Goal: Transaction & Acquisition: Subscribe to service/newsletter

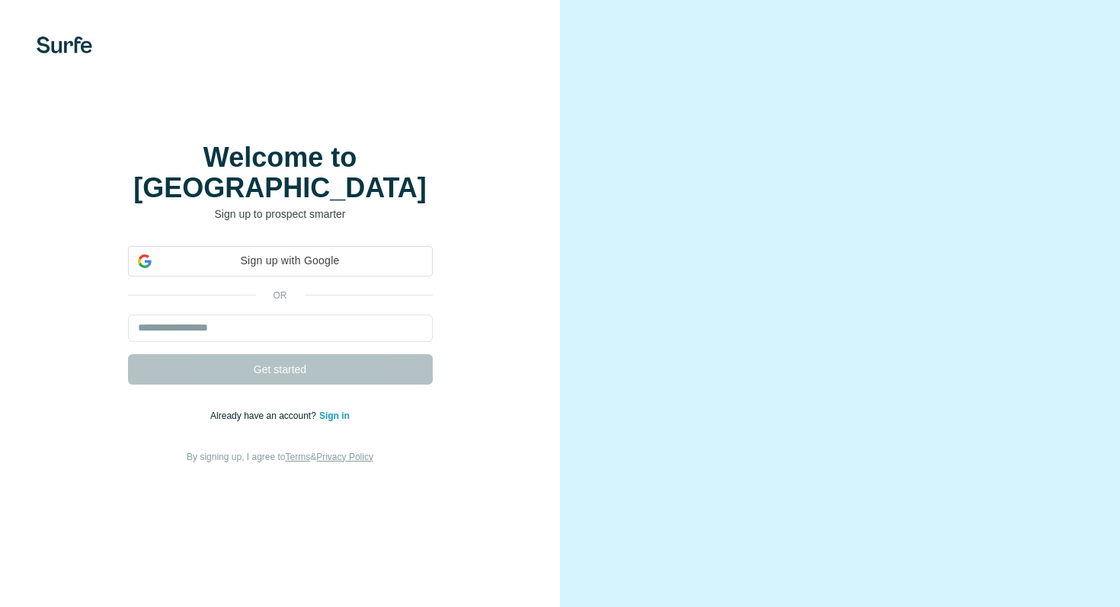
select select "*"
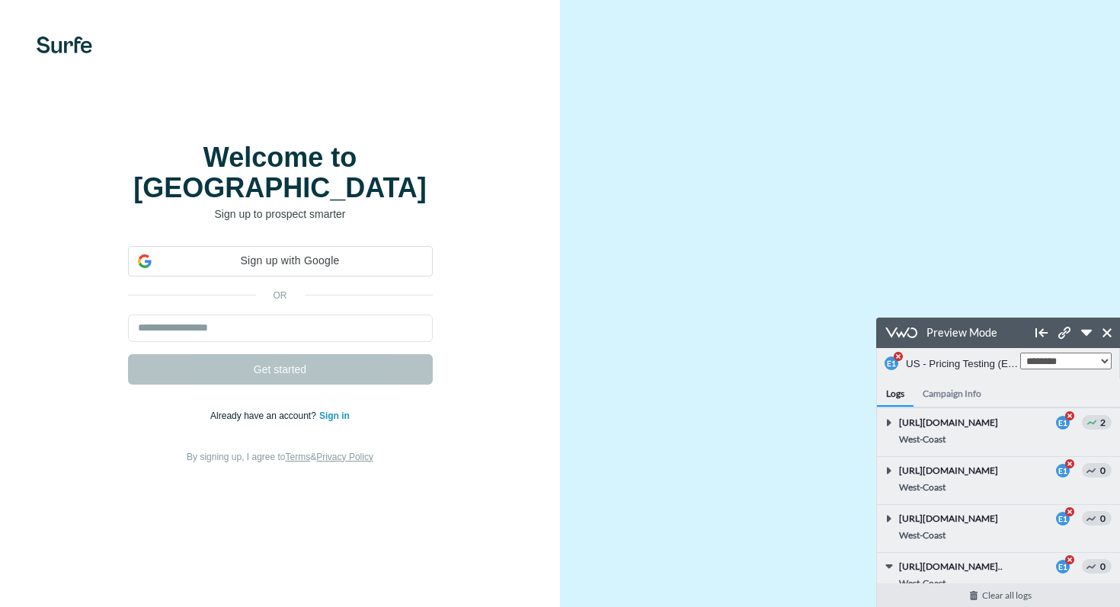
scroll to position [170, 0]
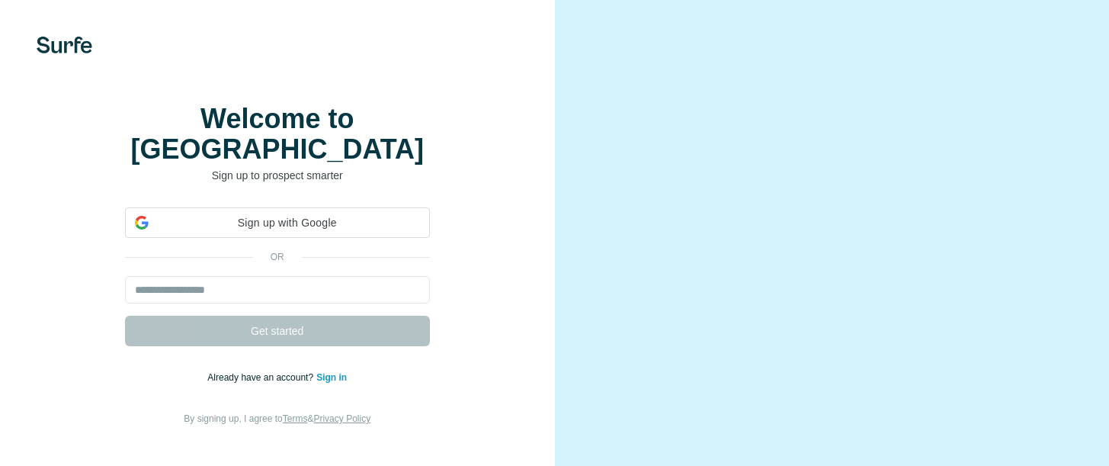
select select "*"
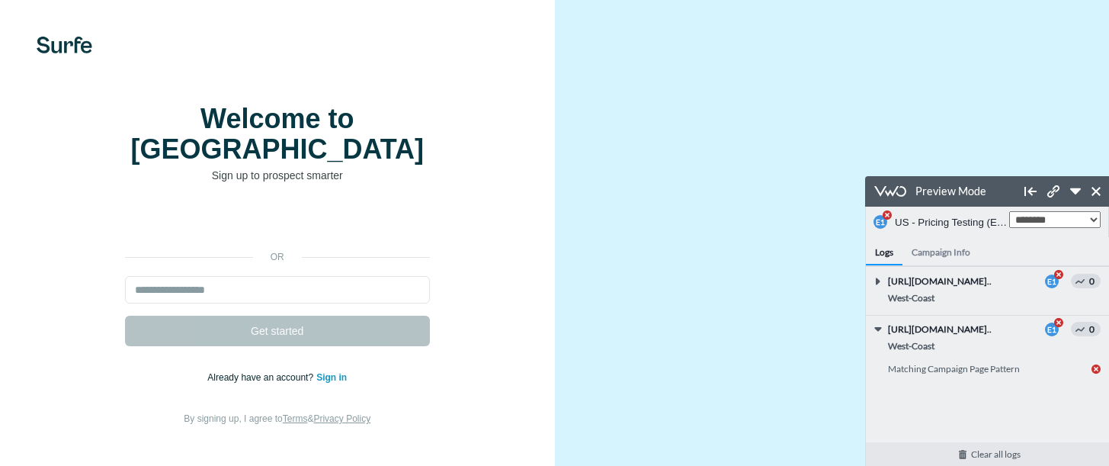
scroll to position [157, 0]
